Goal: Communication & Community: Answer question/provide support

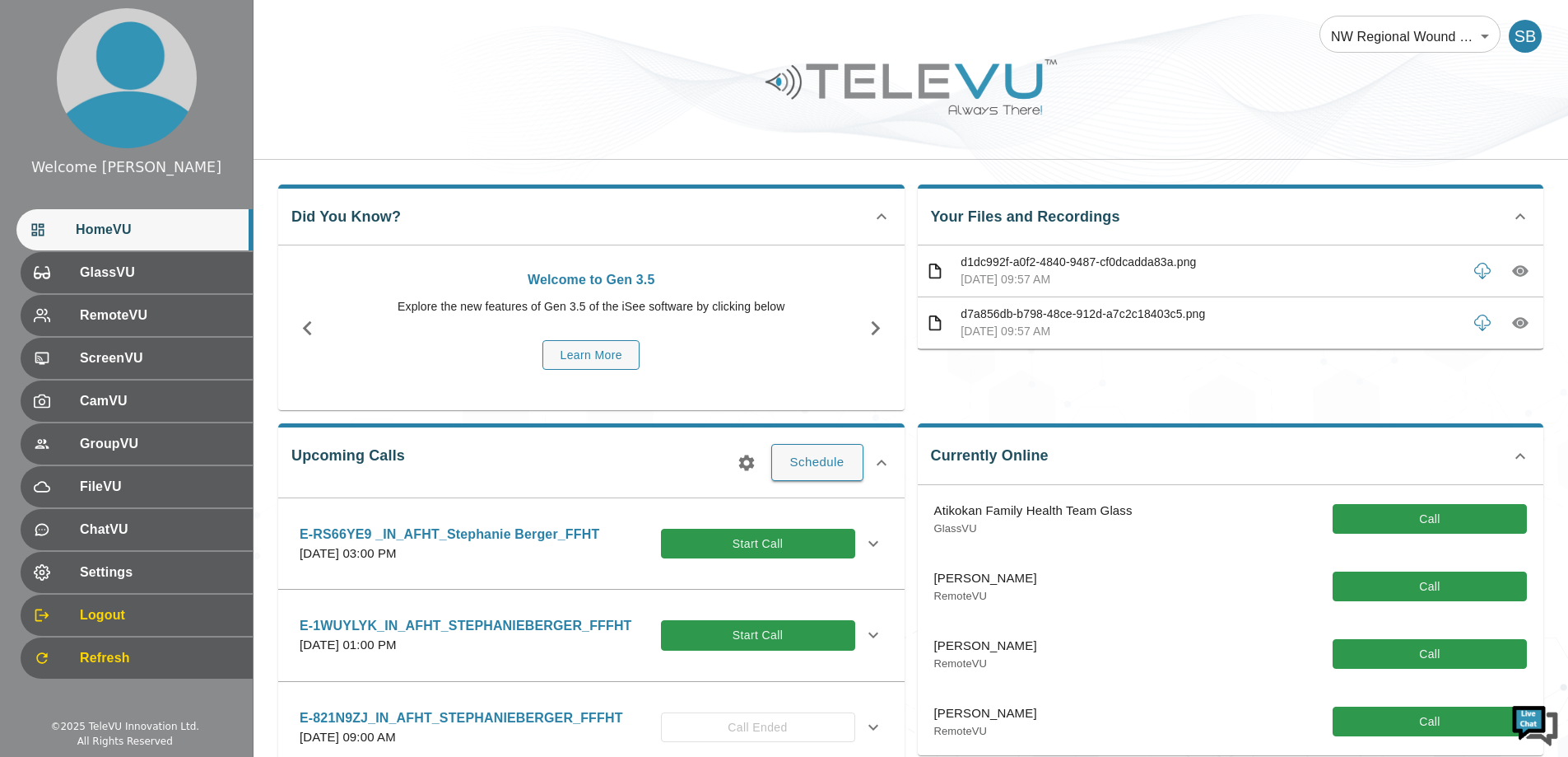
click at [722, 651] on div "E-1WUYLYK_IN_AFHT_STEPHANIEBERGER_FFFHT [DATE] 01:00 PM Start Call" at bounding box center [577, 635] width 555 height 39
click at [731, 624] on button "Start Call" at bounding box center [758, 635] width 194 height 31
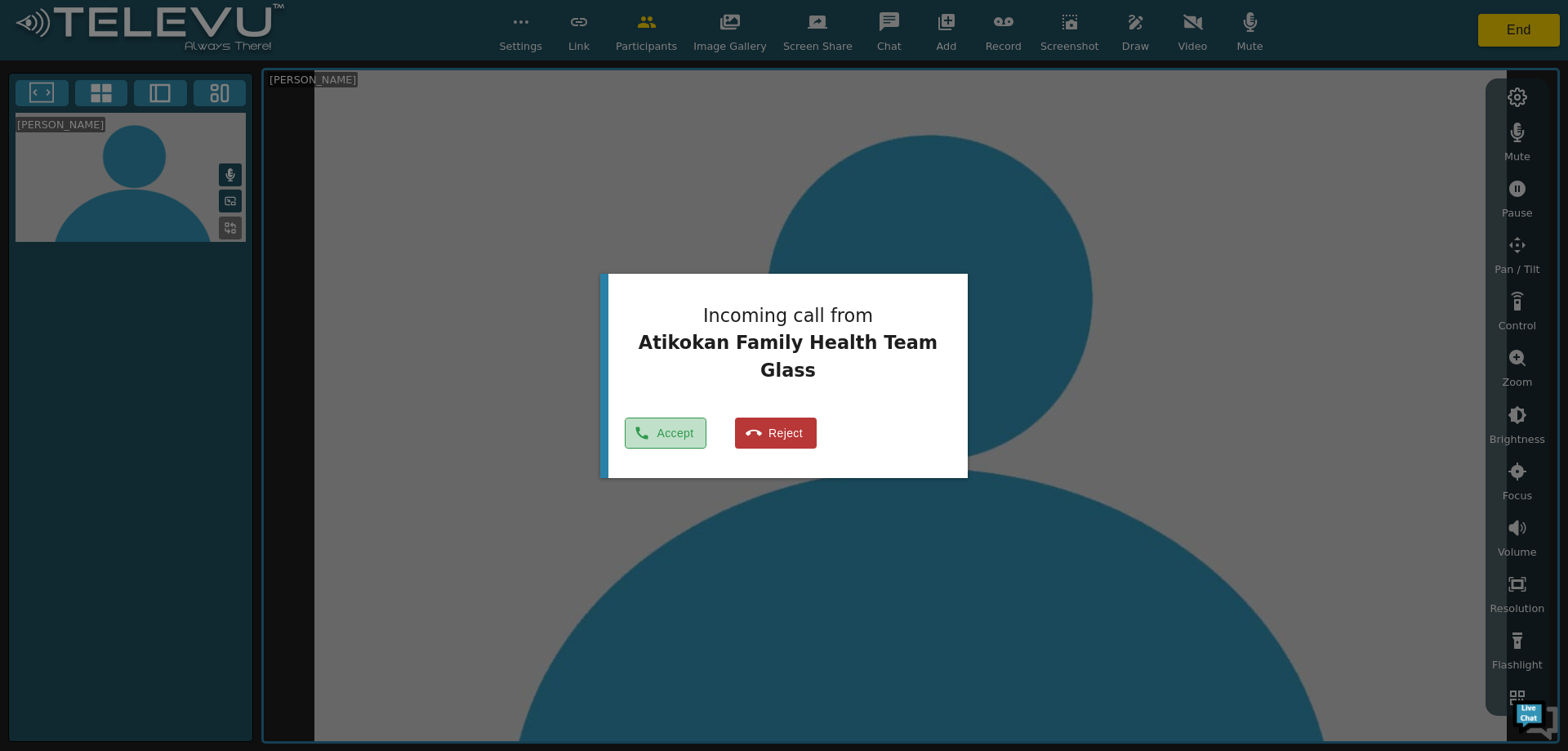
click at [649, 426] on icon "button" at bounding box center [642, 432] width 13 height 13
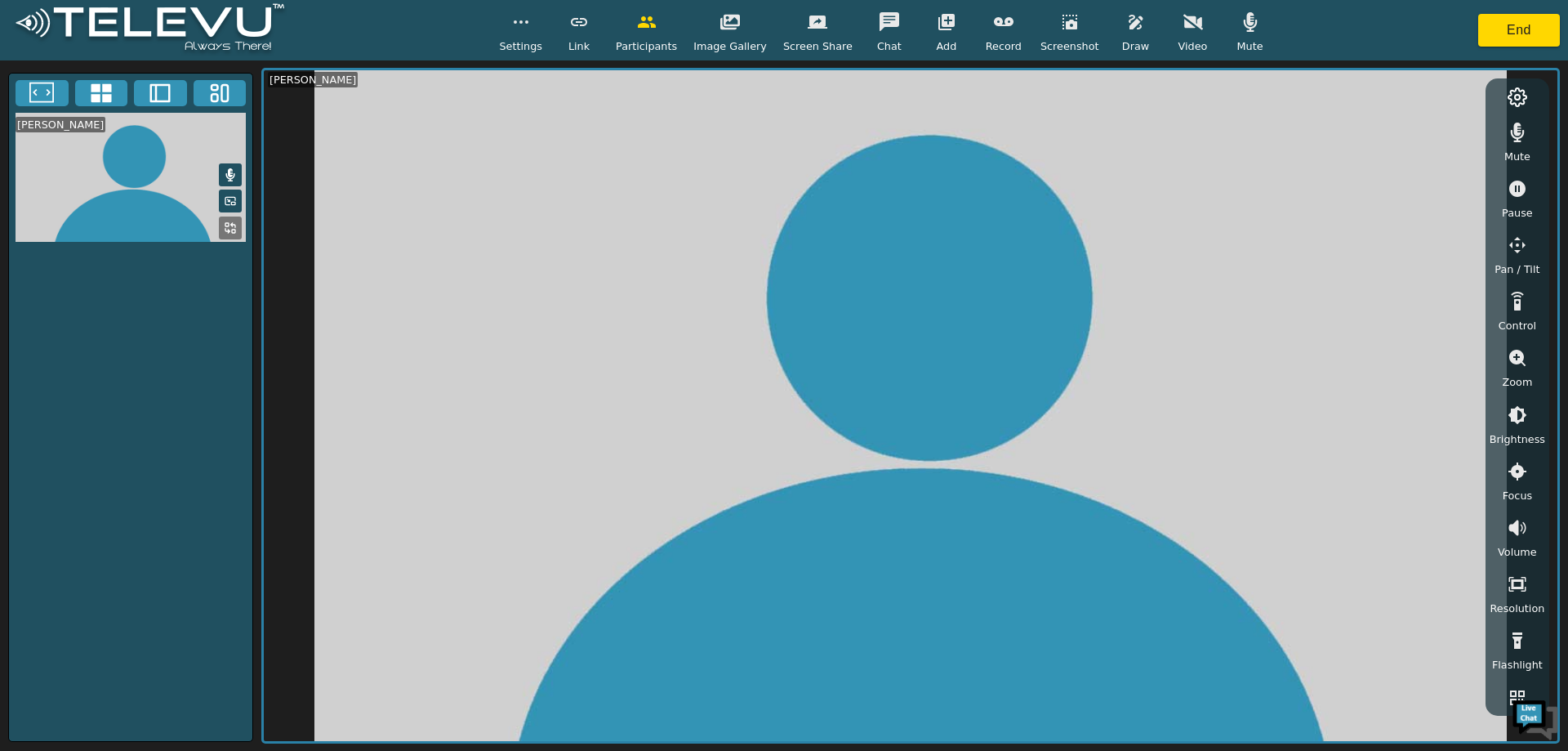
click at [1188, 26] on button "button" at bounding box center [1193, 22] width 41 height 32
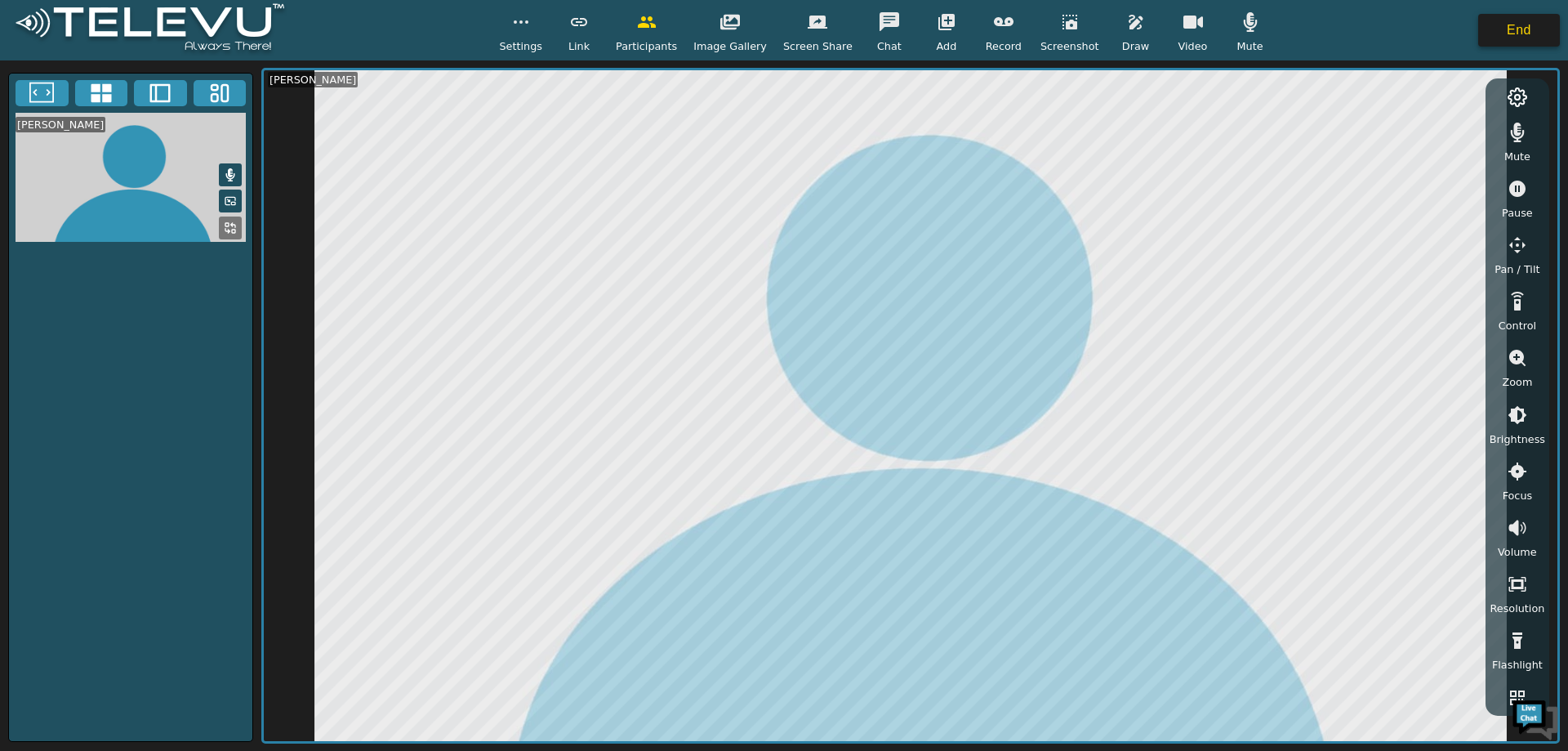
click at [1513, 33] on button "End" at bounding box center [1519, 30] width 82 height 32
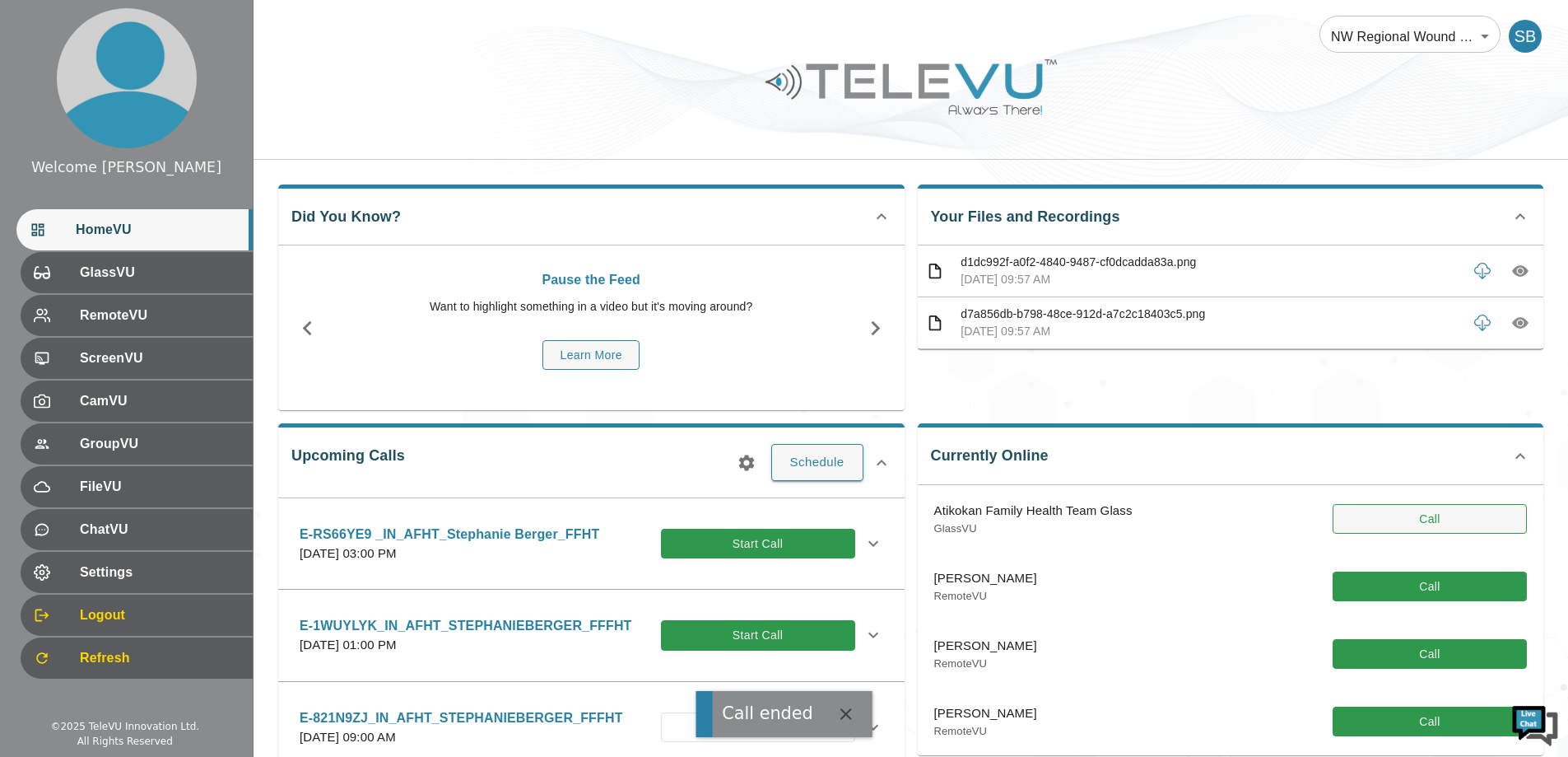
click at [1411, 519] on button "Call" at bounding box center [1430, 519] width 194 height 31
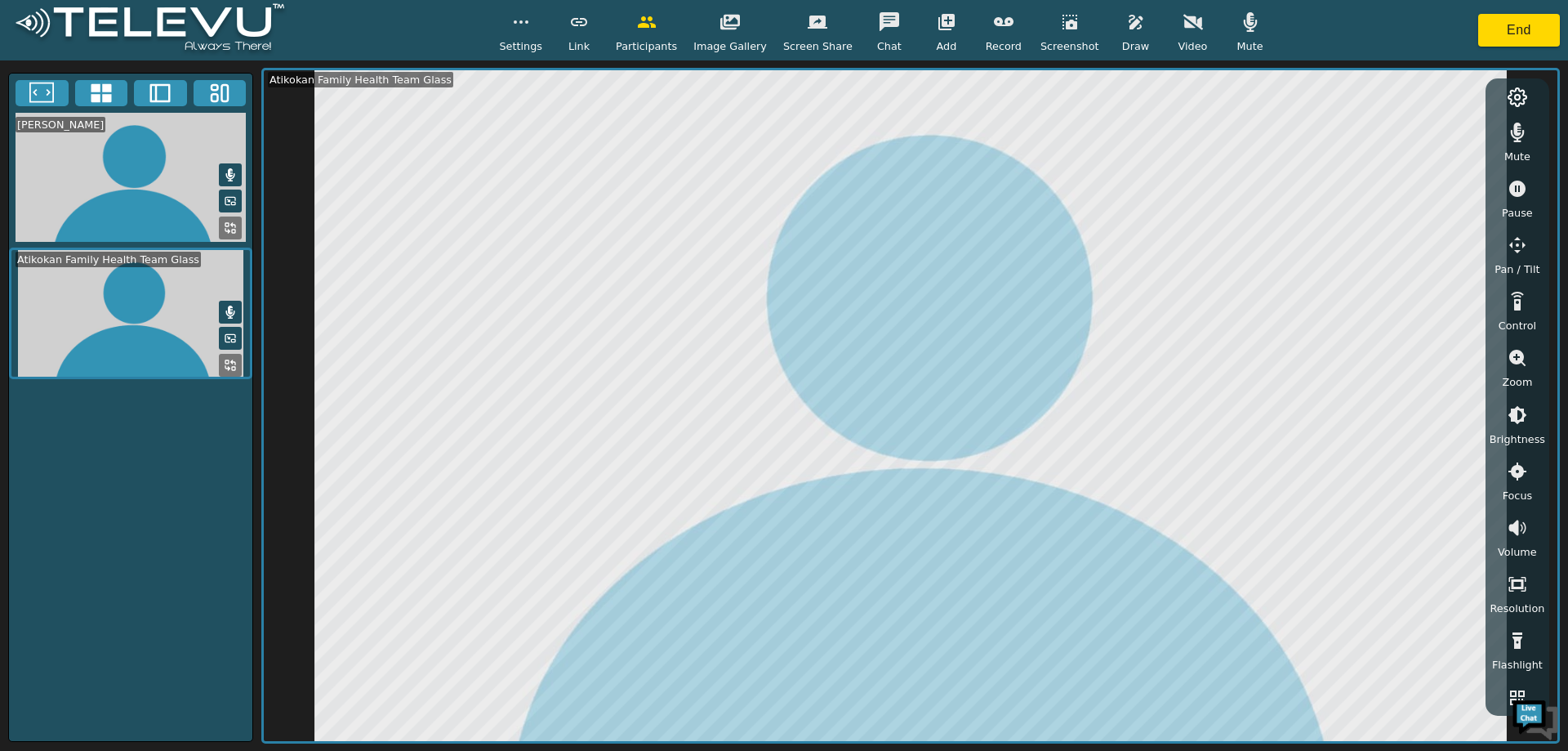
click at [1183, 31] on icon "button" at bounding box center [1193, 22] width 20 height 20
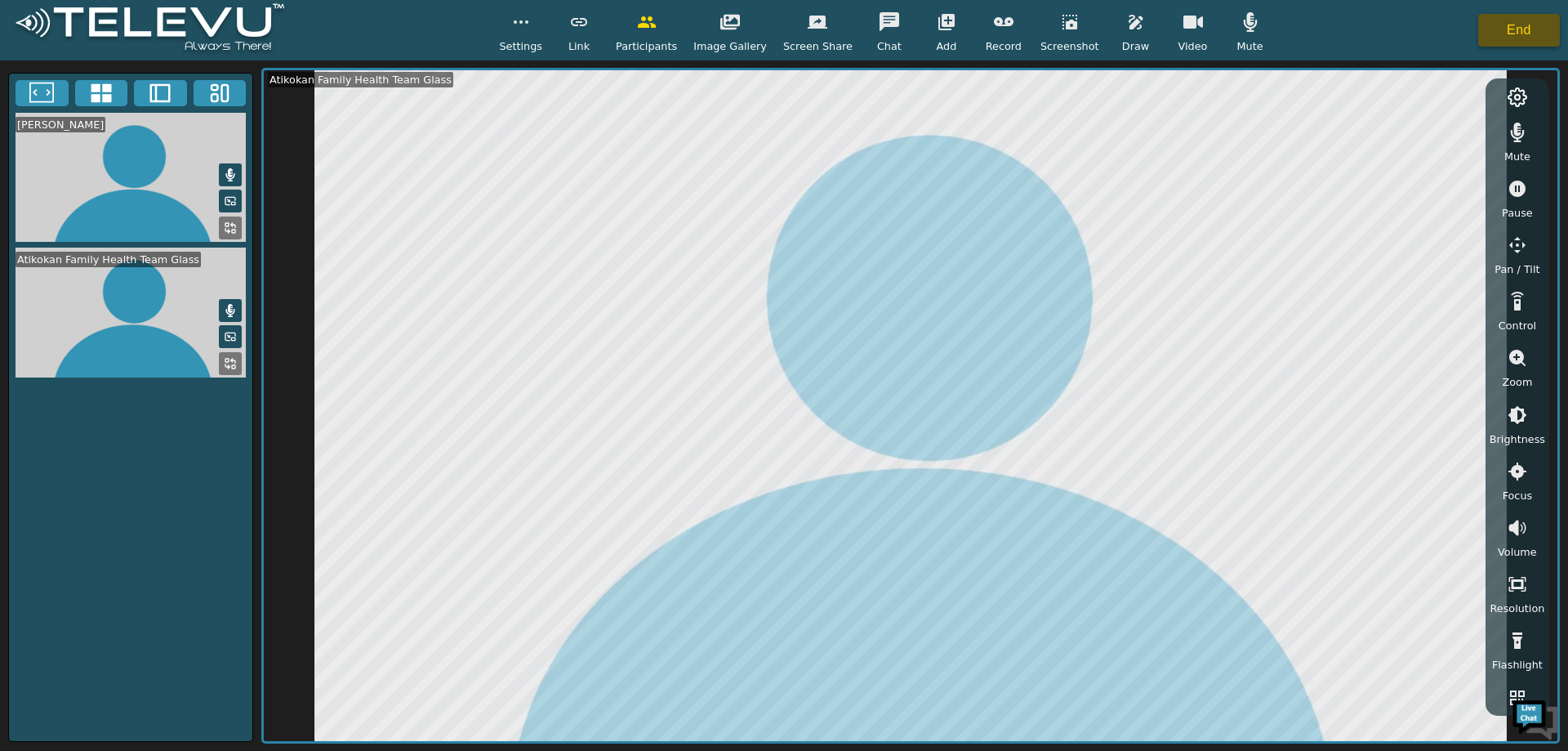
click at [1491, 38] on button "End" at bounding box center [1519, 30] width 82 height 32
